Goal: Navigation & Orientation: Find specific page/section

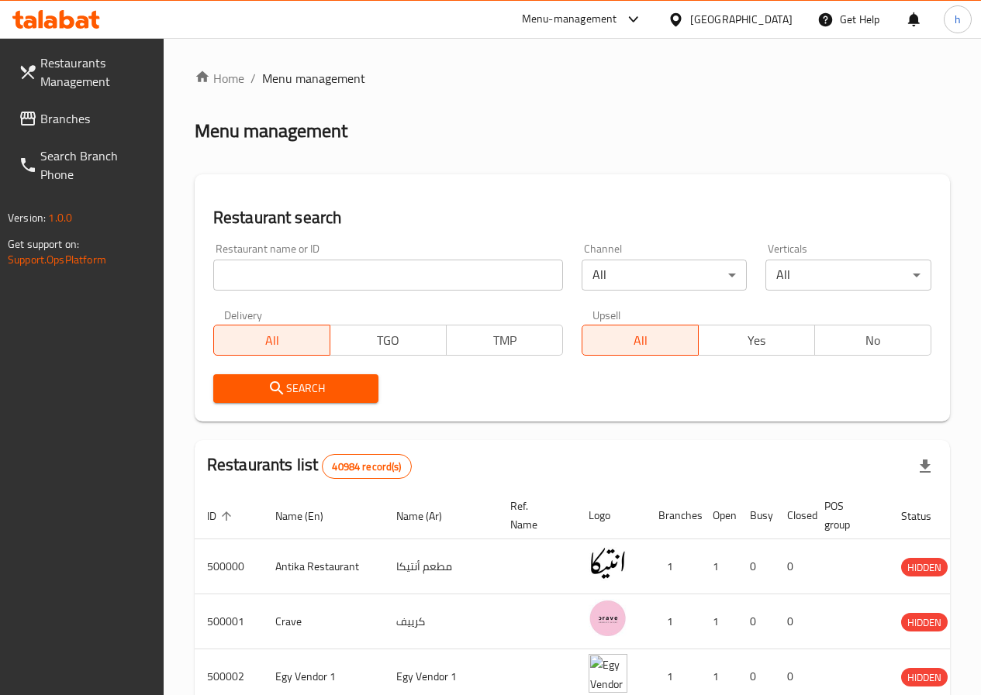
click at [79, 113] on span "Branches" at bounding box center [95, 118] width 111 height 19
click at [88, 83] on span "Restaurants Management" at bounding box center [95, 71] width 111 height 37
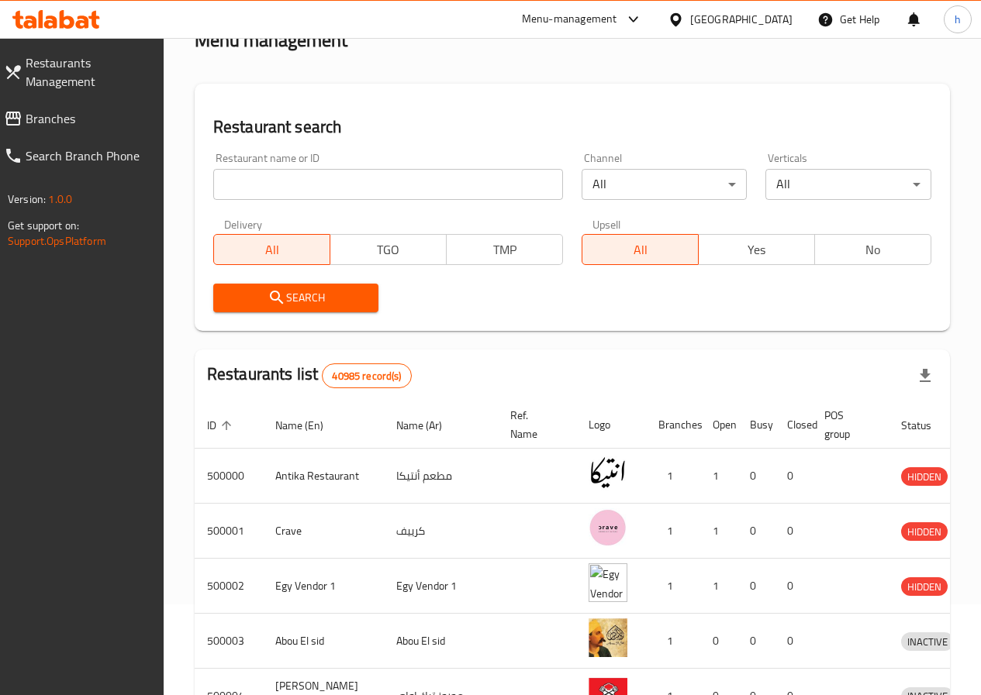
scroll to position [78, 0]
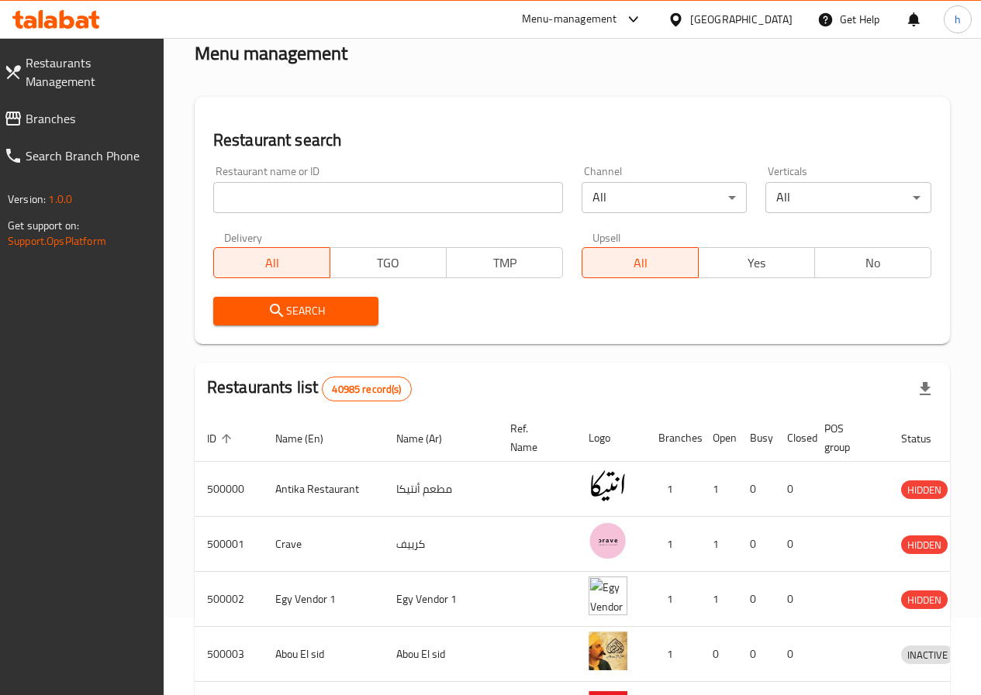
click at [643, 16] on icon at bounding box center [633, 19] width 19 height 19
click at [626, 137] on div "Restaurant-Management" at bounding box center [560, 135] width 147 height 36
